Goal: Check status: Check status

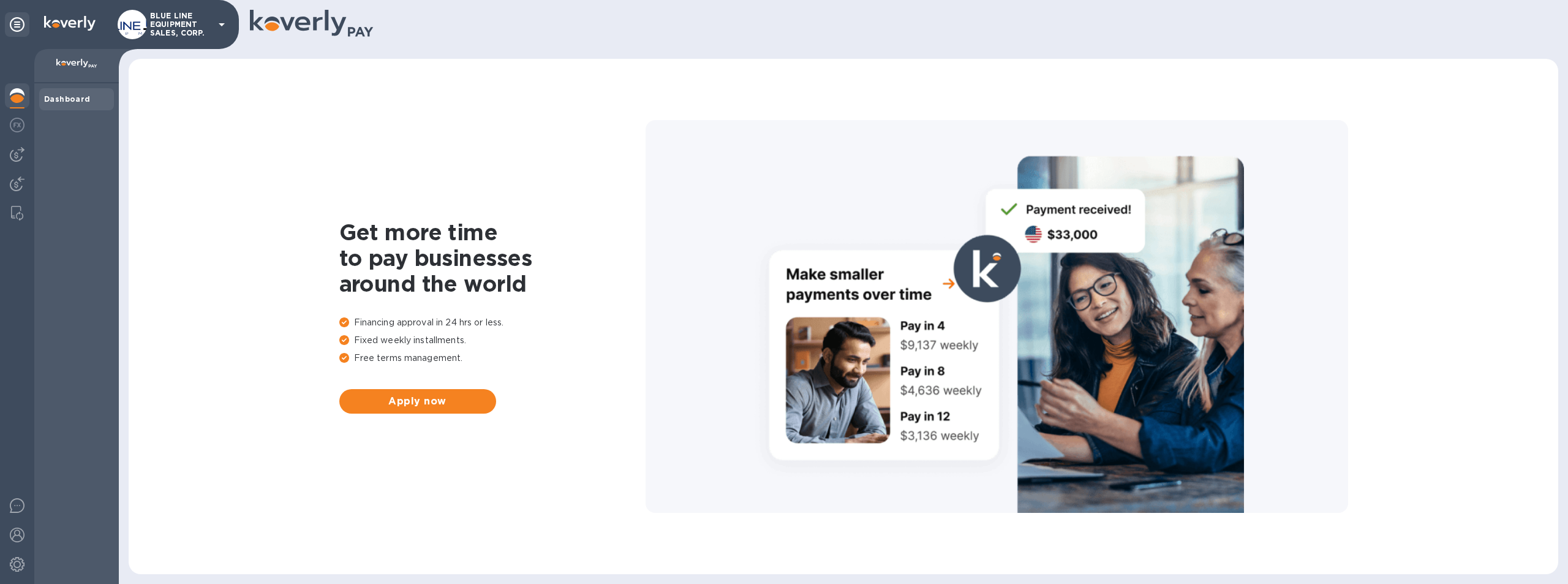
click at [164, 22] on p "BLUE LINE EQUIPMENT SALES, CORP." at bounding box center [181, 24] width 62 height 26
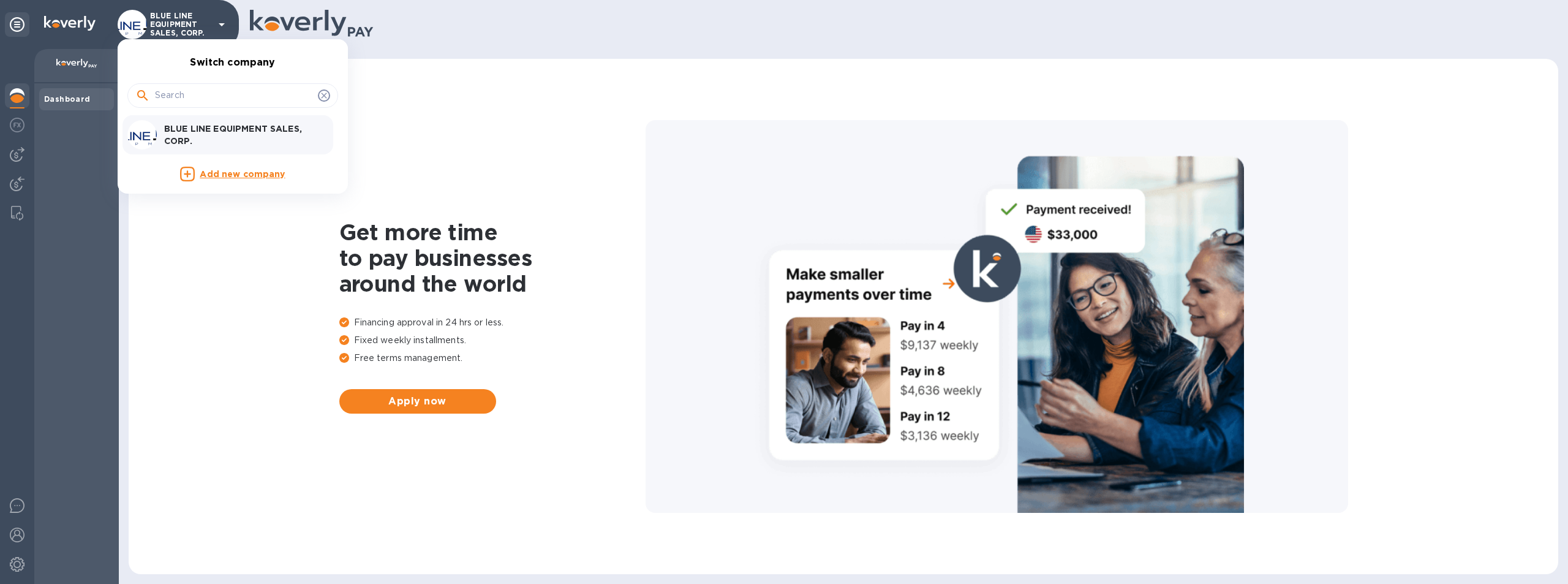
click at [213, 130] on p "BLUE LINE EQUIPMENT SALES, CORP." at bounding box center [242, 135] width 154 height 24
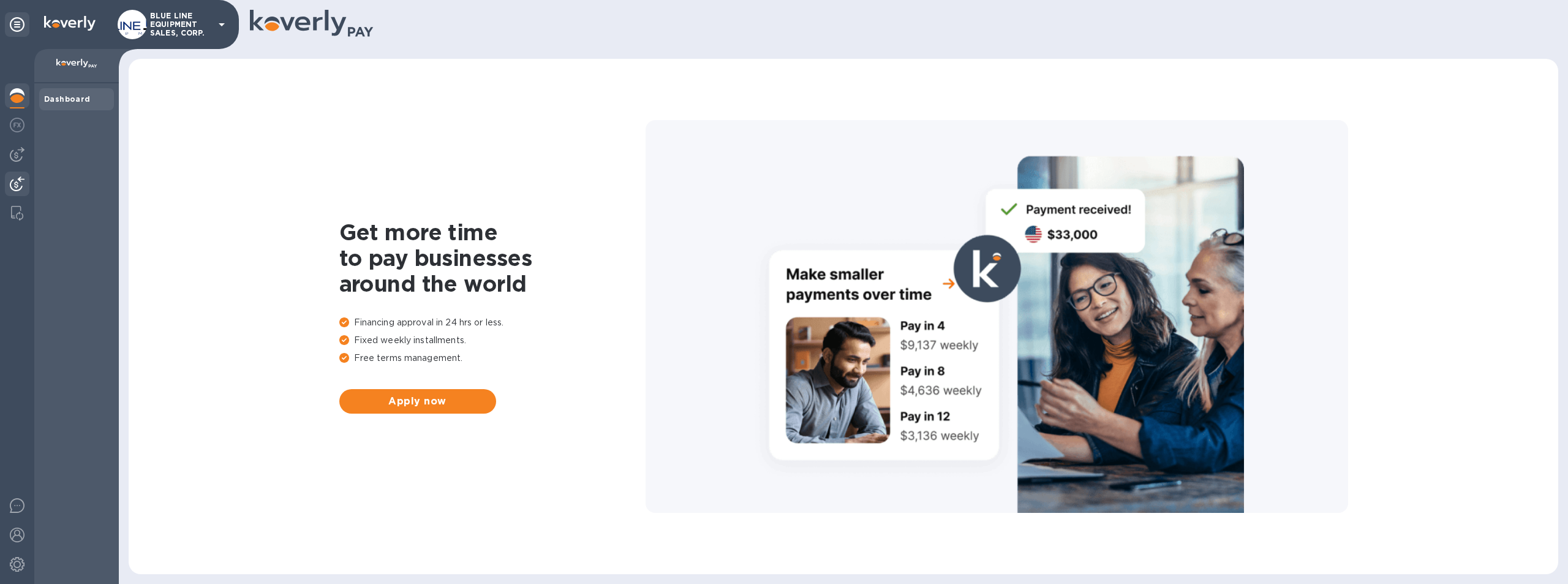
click at [16, 182] on img at bounding box center [17, 184] width 15 height 15
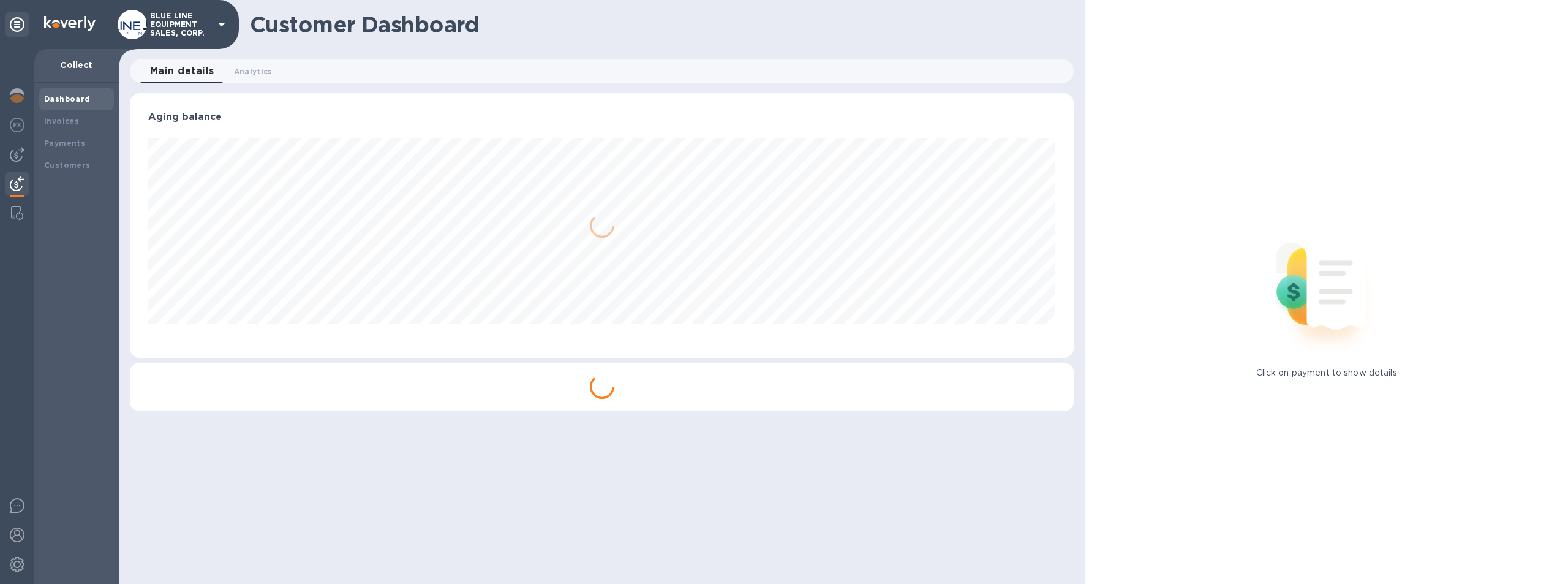
scroll to position [265, 945]
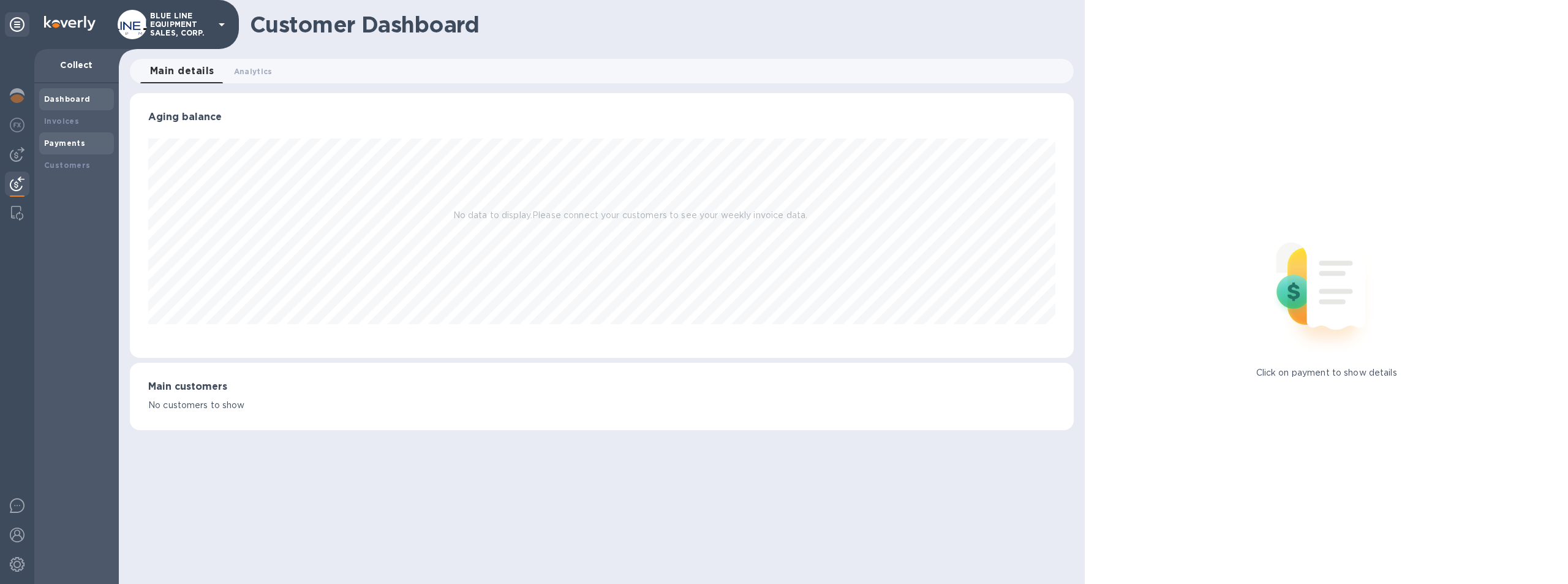
click at [63, 139] on b "Payments" at bounding box center [64, 143] width 41 height 9
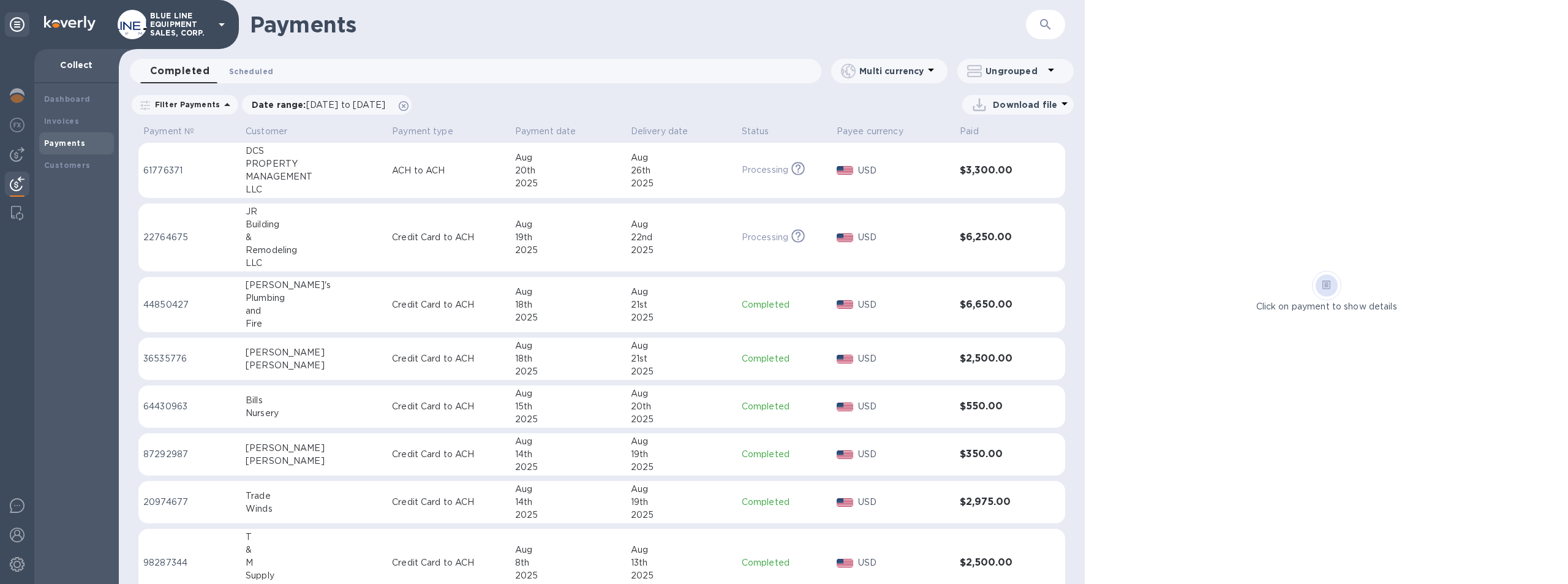
click at [244, 68] on span "Scheduled 0" at bounding box center [251, 71] width 44 height 13
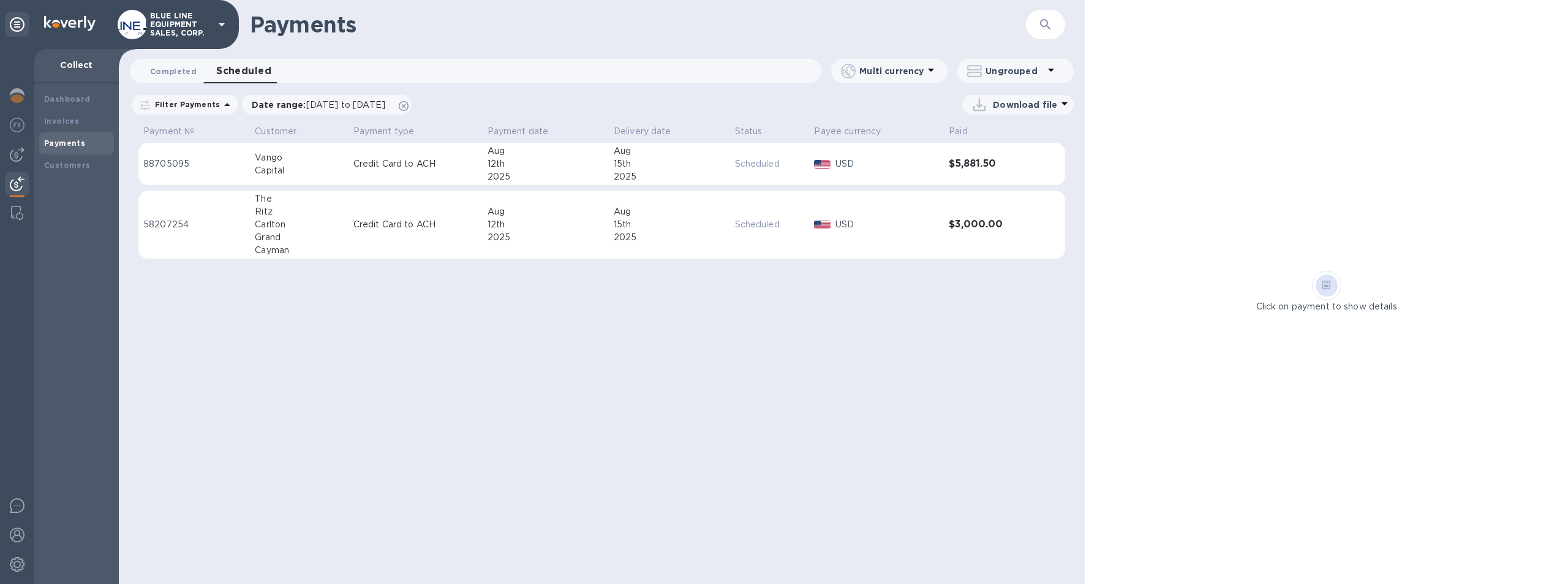
click at [167, 69] on span "Completed 0" at bounding box center [173, 71] width 47 height 13
